Goal: Browse casually: Explore the website without a specific task or goal

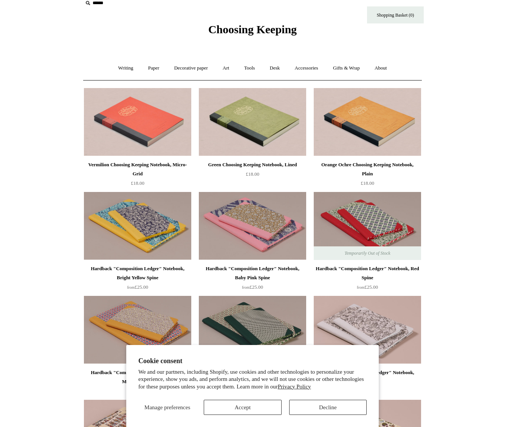
scroll to position [12, 0]
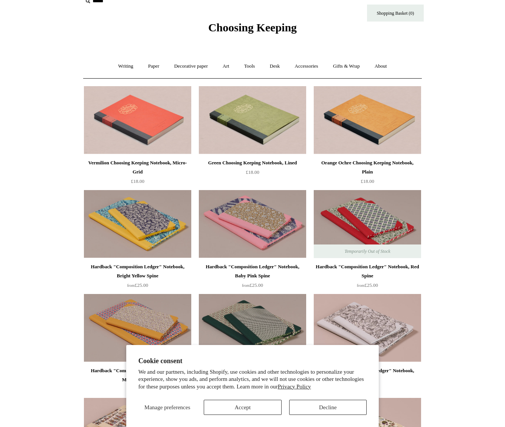
click at [253, 403] on button "Accept" at bounding box center [242, 407] width 77 height 15
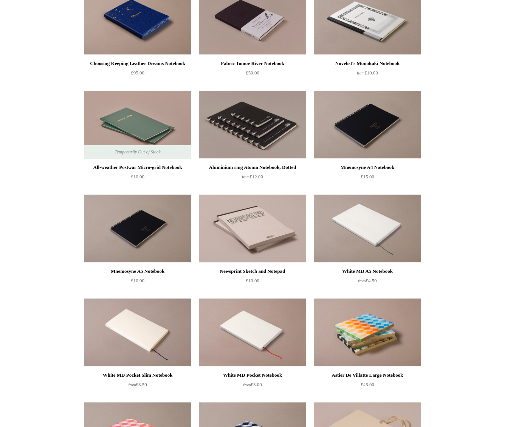
scroll to position [2073, 0]
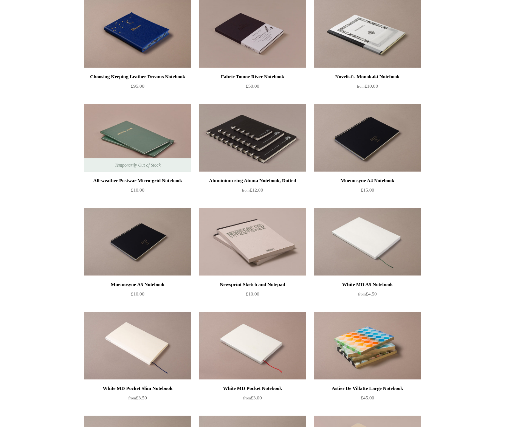
click at [263, 132] on img at bounding box center [252, 138] width 107 height 68
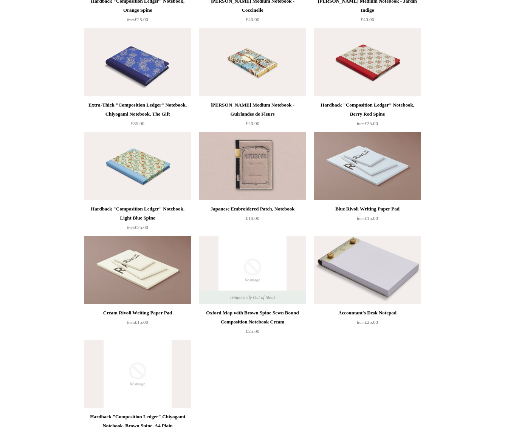
scroll to position [4123, 0]
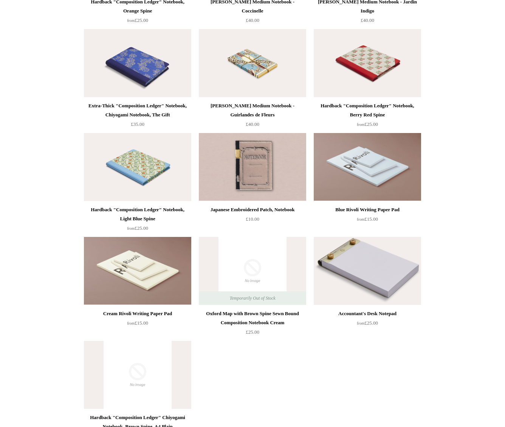
click at [361, 263] on img at bounding box center [367, 271] width 107 height 68
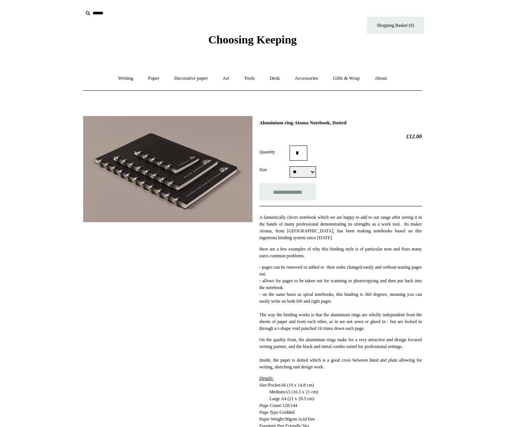
click at [223, 180] on img at bounding box center [167, 169] width 169 height 106
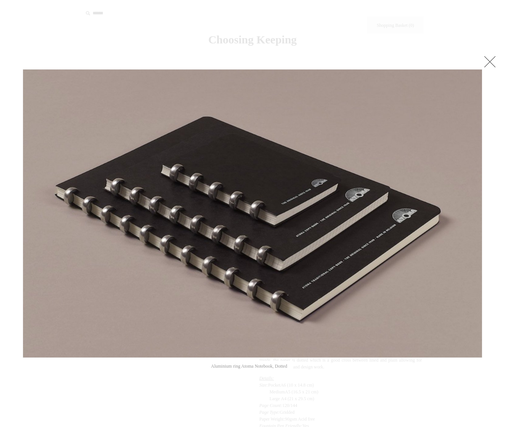
click at [494, 63] on link at bounding box center [489, 61] width 15 height 15
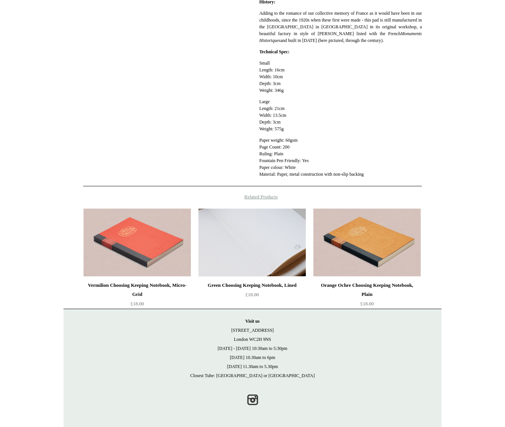
scroll to position [328, 0]
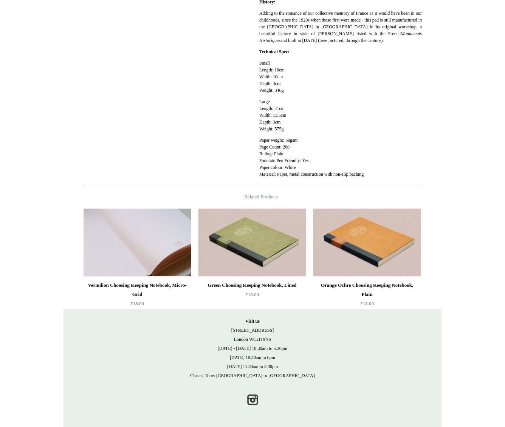
click at [148, 242] on img at bounding box center [137, 243] width 107 height 68
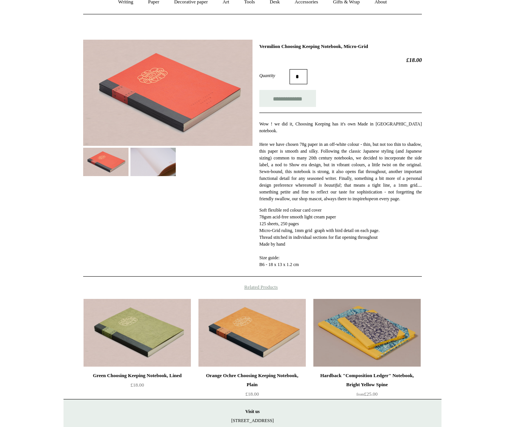
scroll to position [47, 0]
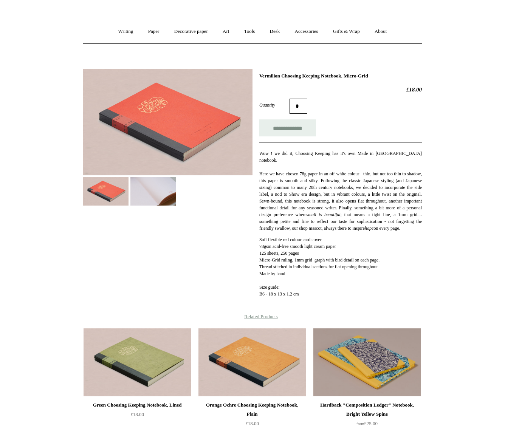
click at [160, 201] on img at bounding box center [152, 191] width 45 height 28
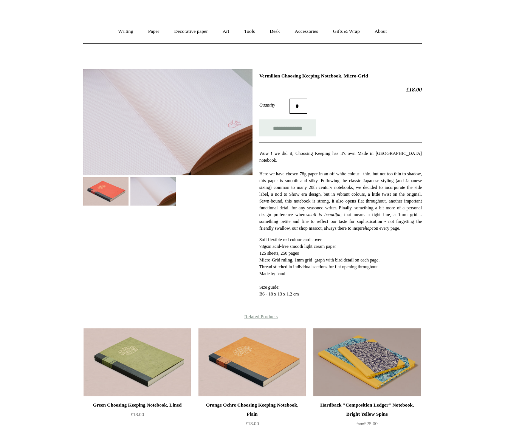
click at [178, 164] on img at bounding box center [167, 122] width 169 height 106
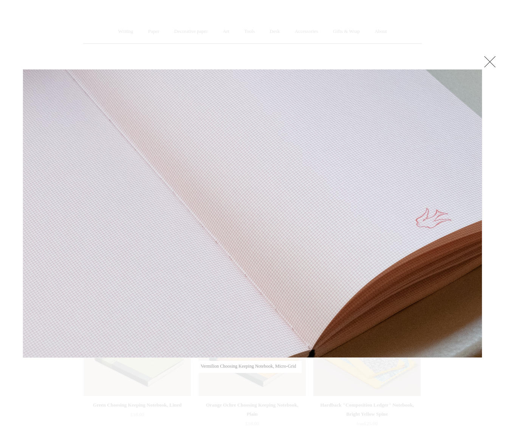
click at [485, 61] on link at bounding box center [489, 61] width 15 height 15
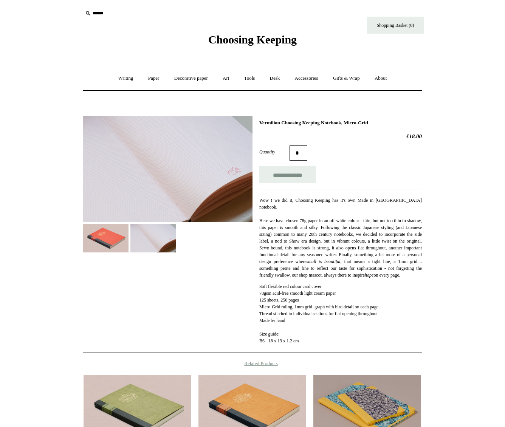
scroll to position [0, 0]
